Goal: Check status: Check status

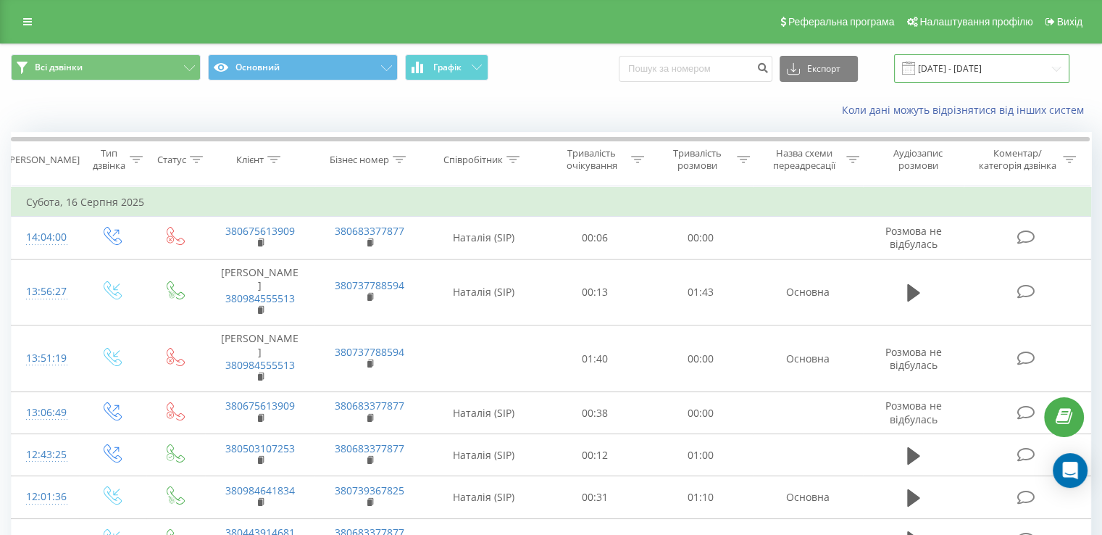
click at [958, 70] on input "[DATE] - [DATE]" at bounding box center [981, 68] width 175 height 28
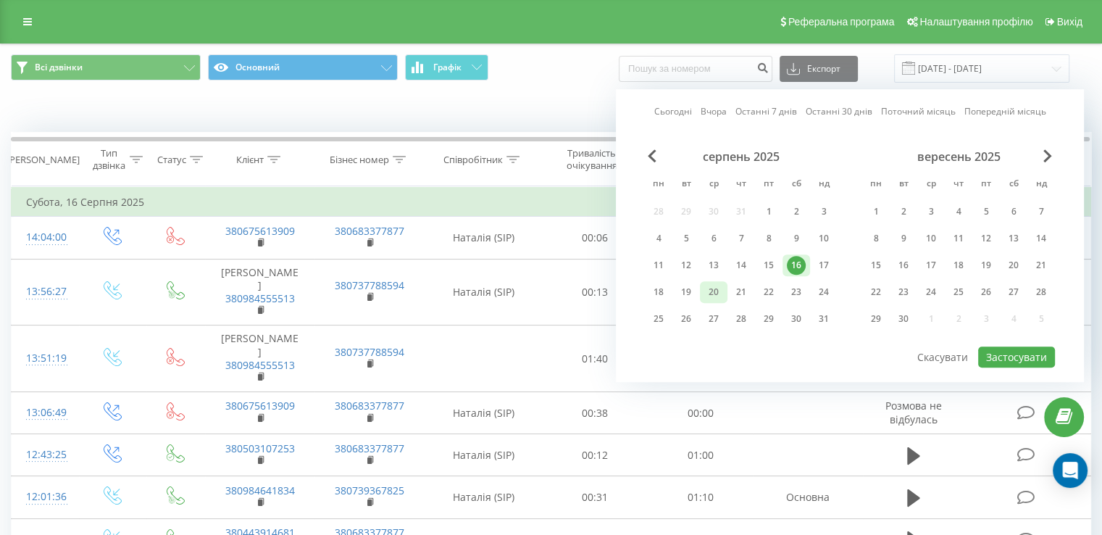
click at [711, 288] on div "20" at bounding box center [713, 291] width 19 height 19
click at [1002, 346] on button "Застосувати" at bounding box center [1016, 356] width 77 height 21
type input "[DATE] - [DATE]"
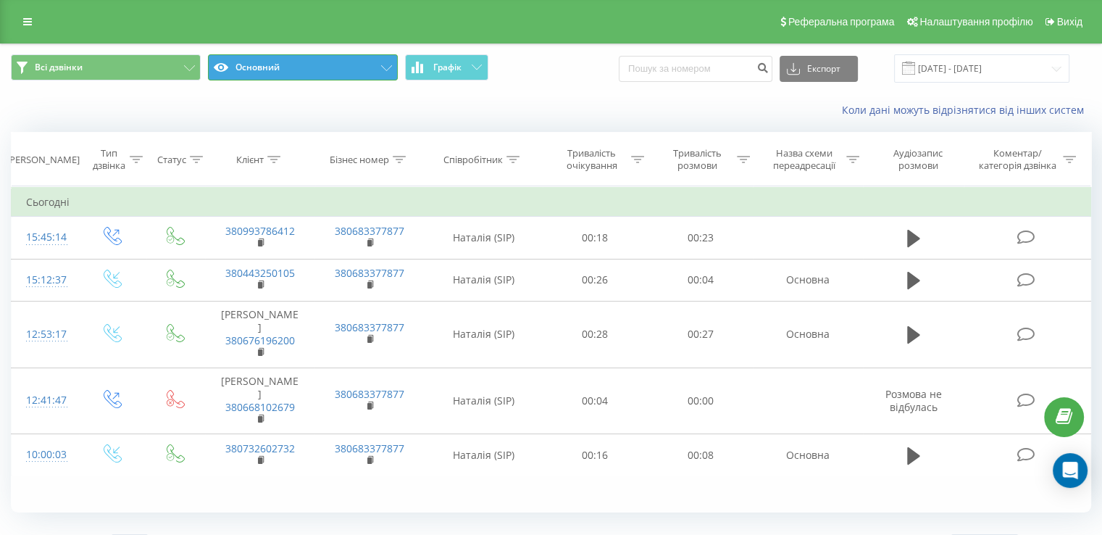
drag, startPoint x: 343, startPoint y: 74, endPoint x: 339, endPoint y: 84, distance: 11.0
click at [343, 73] on button "Основний" at bounding box center [303, 67] width 190 height 26
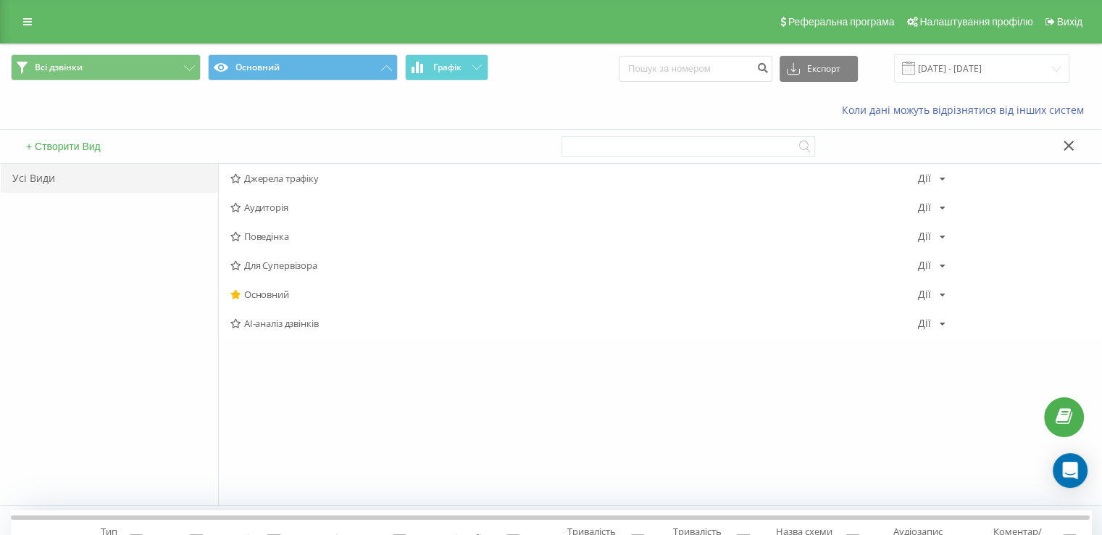
click at [349, 319] on span "AI-аналіз дзвінків" at bounding box center [573, 323] width 687 height 10
